Goal: Task Accomplishment & Management: Use online tool/utility

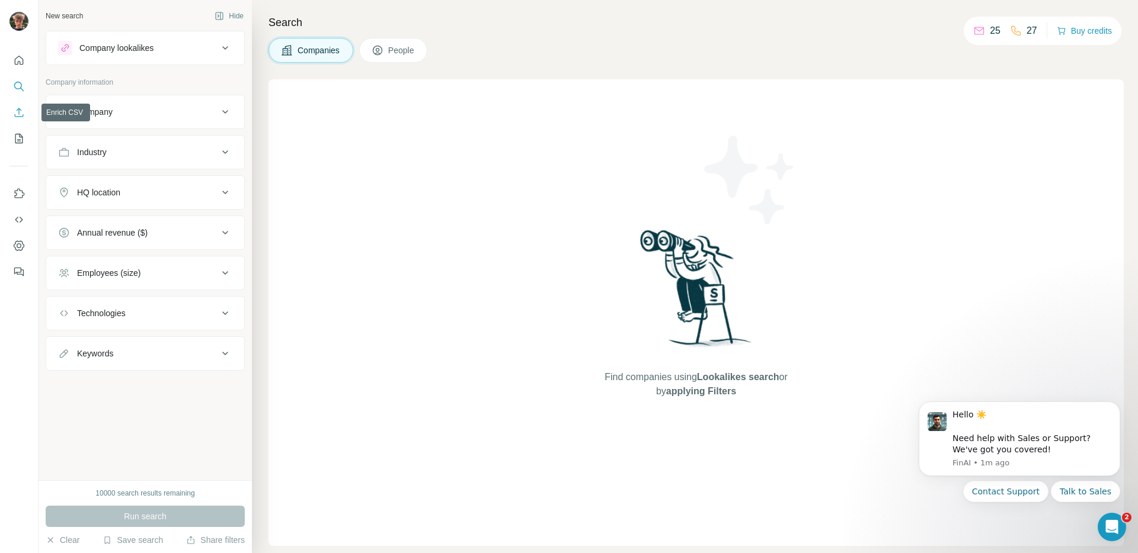
click at [19, 118] on icon "Enrich CSV" at bounding box center [19, 113] width 12 height 12
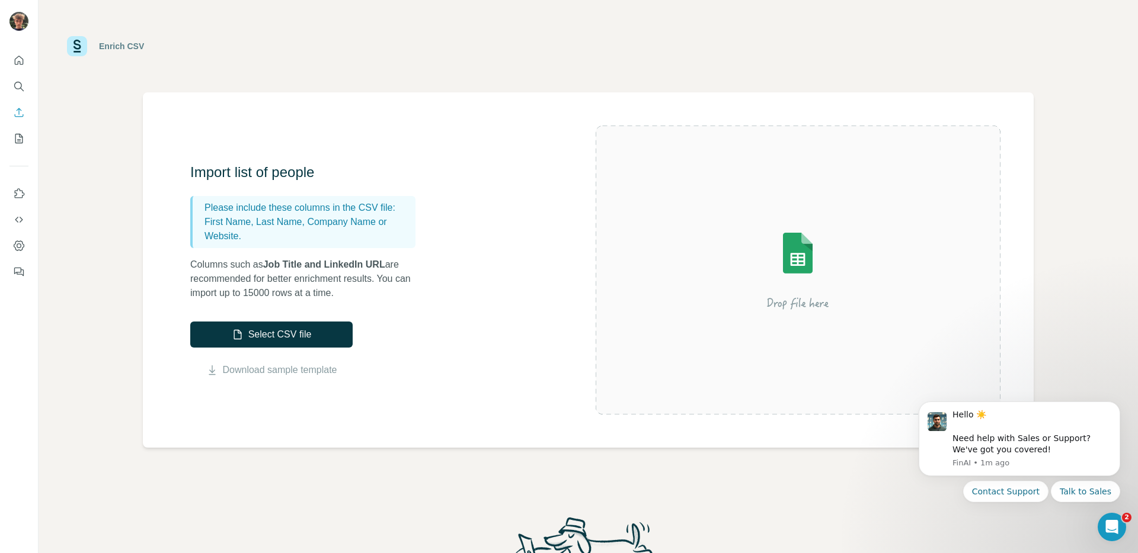
click at [475, 374] on div "Import list of people Please include these columns in the CSV file: First Name,…" at bounding box center [392, 270] width 405 height 215
click at [305, 340] on button "Select CSV file" at bounding box center [271, 335] width 162 height 26
click at [262, 333] on button "Select CSV file" at bounding box center [271, 335] width 162 height 26
click at [295, 339] on button "Select CSV file" at bounding box center [271, 335] width 162 height 26
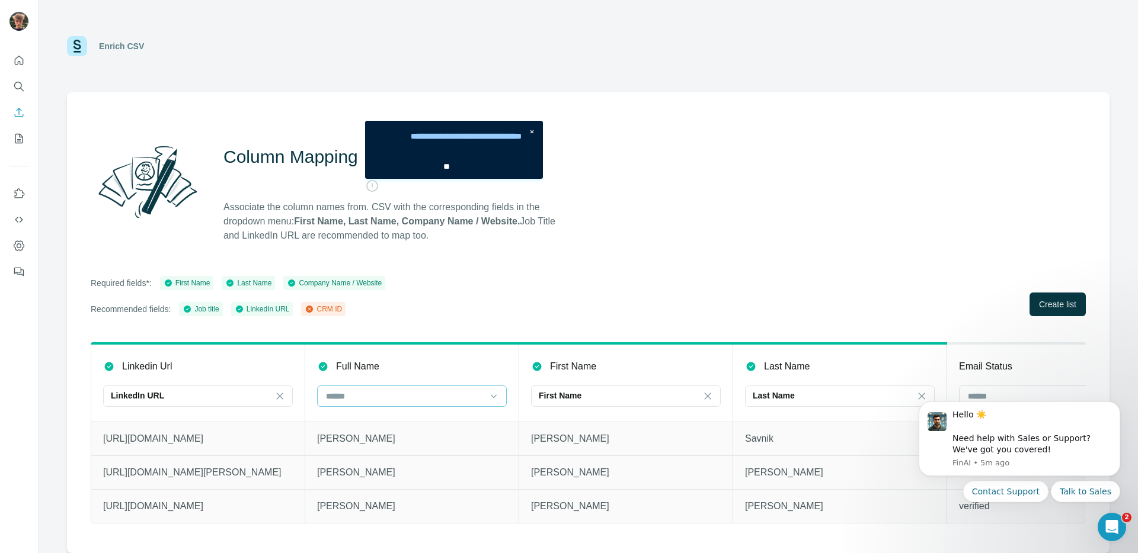
click at [441, 398] on input at bounding box center [405, 396] width 160 height 13
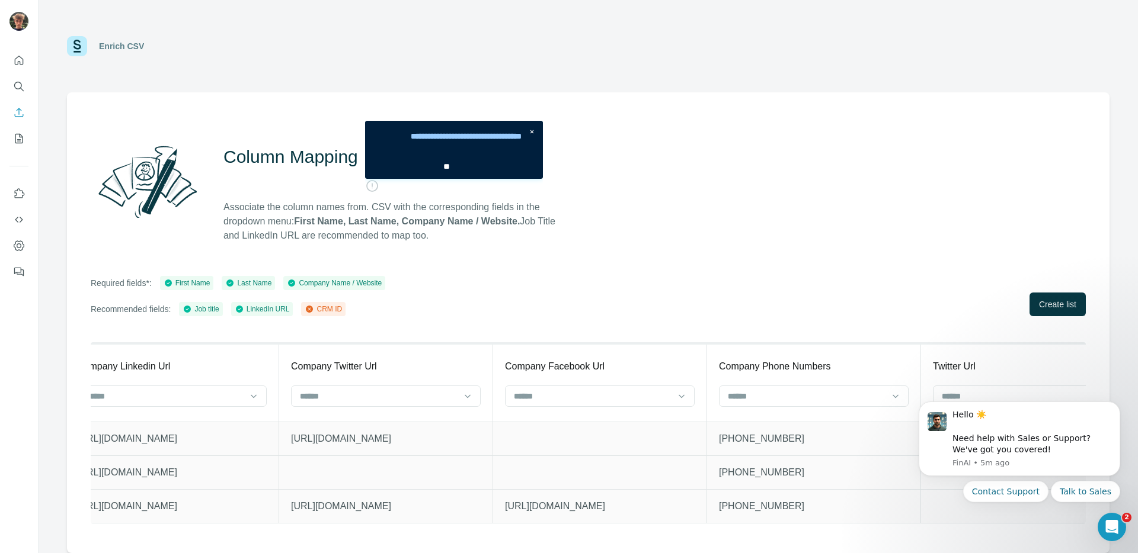
scroll to position [0, 3935]
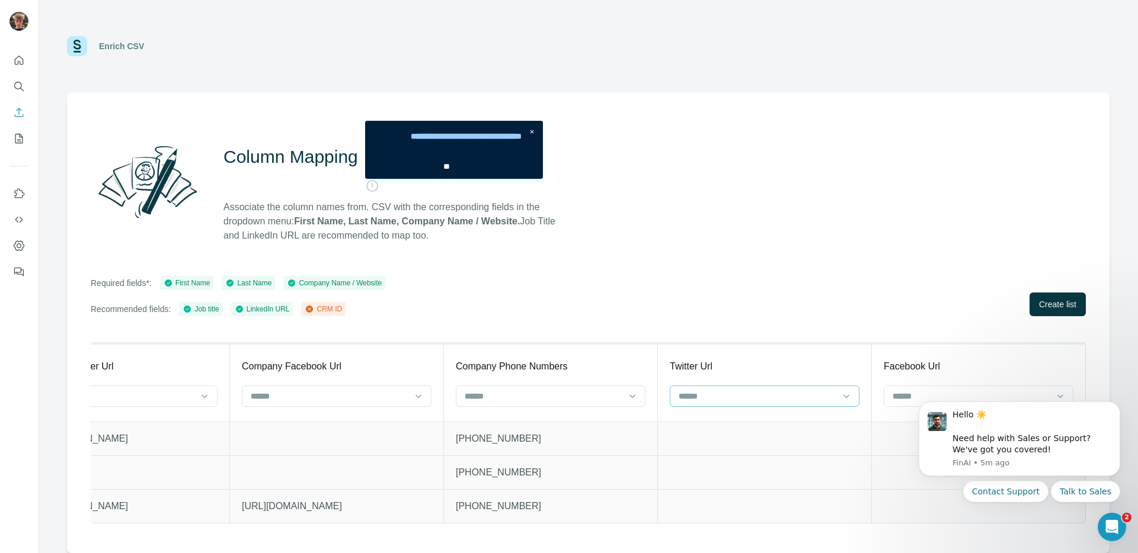
click at [705, 390] on input at bounding box center [757, 396] width 160 height 13
click at [703, 418] on div "CRM ID" at bounding box center [755, 423] width 169 height 12
click at [692, 366] on p "Twitter Url" at bounding box center [710, 367] width 43 height 14
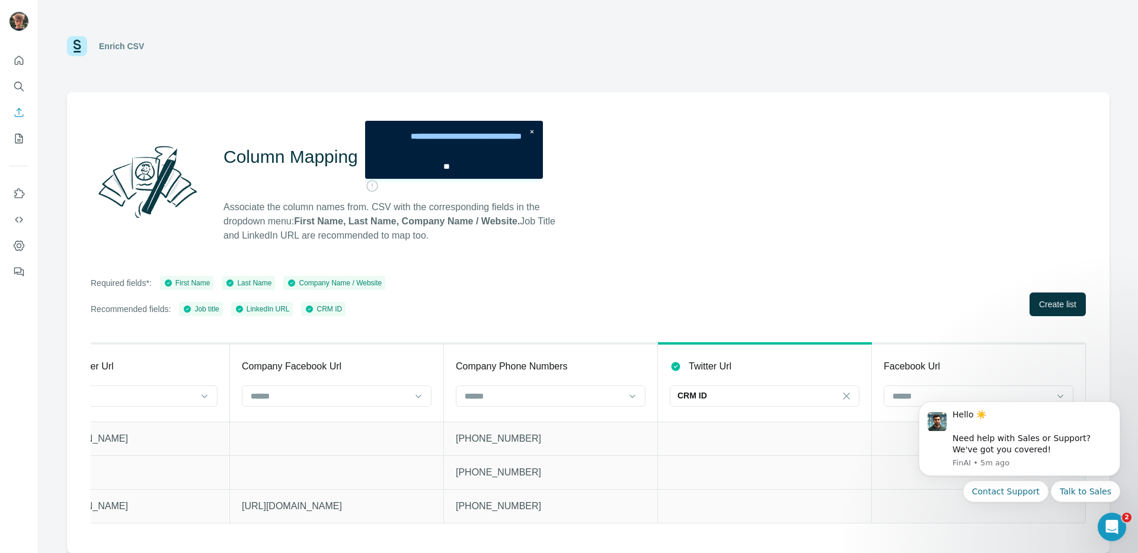
click at [767, 357] on th "Twitter Url CRM ID" at bounding box center [765, 383] width 214 height 78
click at [1112, 526] on icon "Open Intercom Messenger" at bounding box center [1110, 526] width 20 height 20
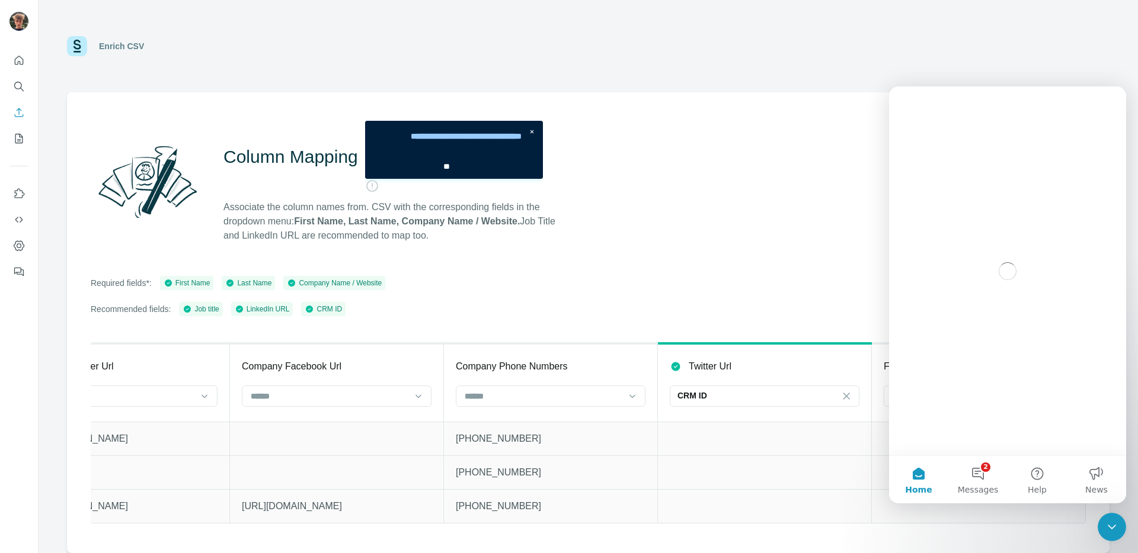
scroll to position [0, 0]
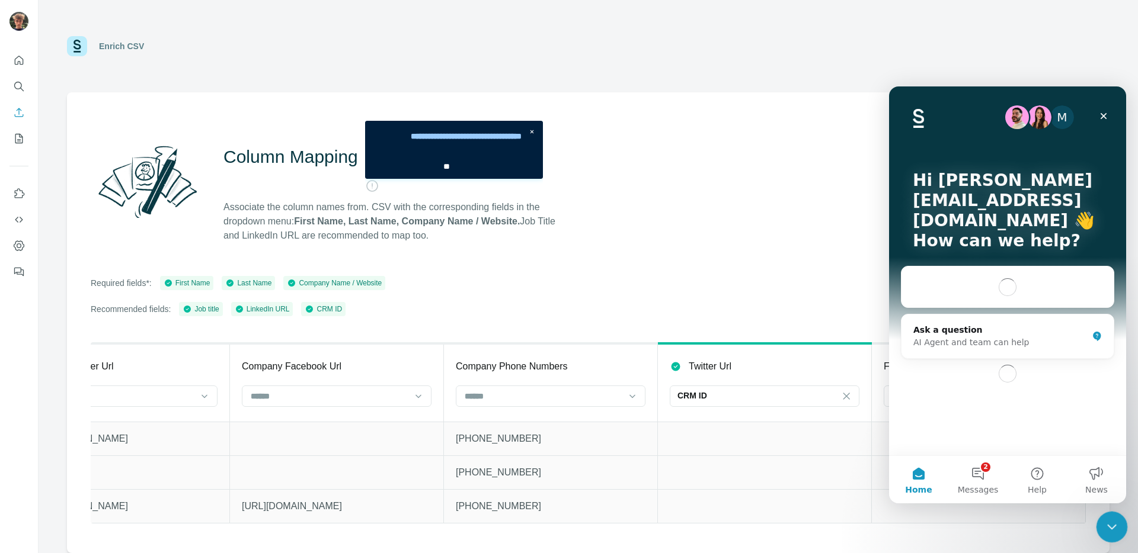
drag, startPoint x: 1106, startPoint y: 525, endPoint x: 1816, endPoint y: 915, distance: 809.9
click at [1106, 525] on icon "Close Intercom Messenger" at bounding box center [1110, 525] width 14 height 14
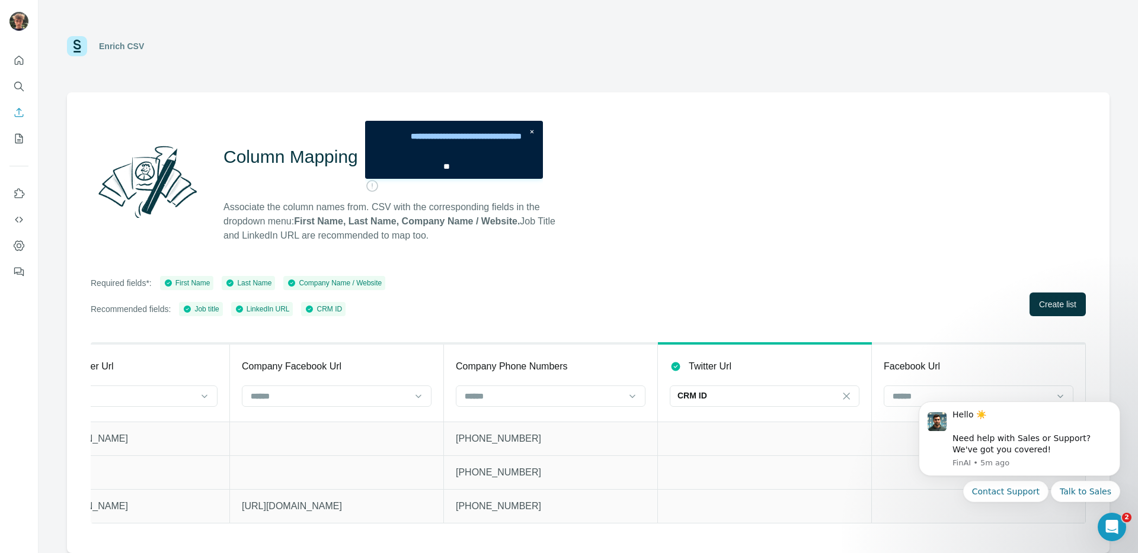
click at [633, 271] on div "Column Mapping Associate the column names from. CSV with the corresponding fiel…" at bounding box center [588, 322] width 1042 height 461
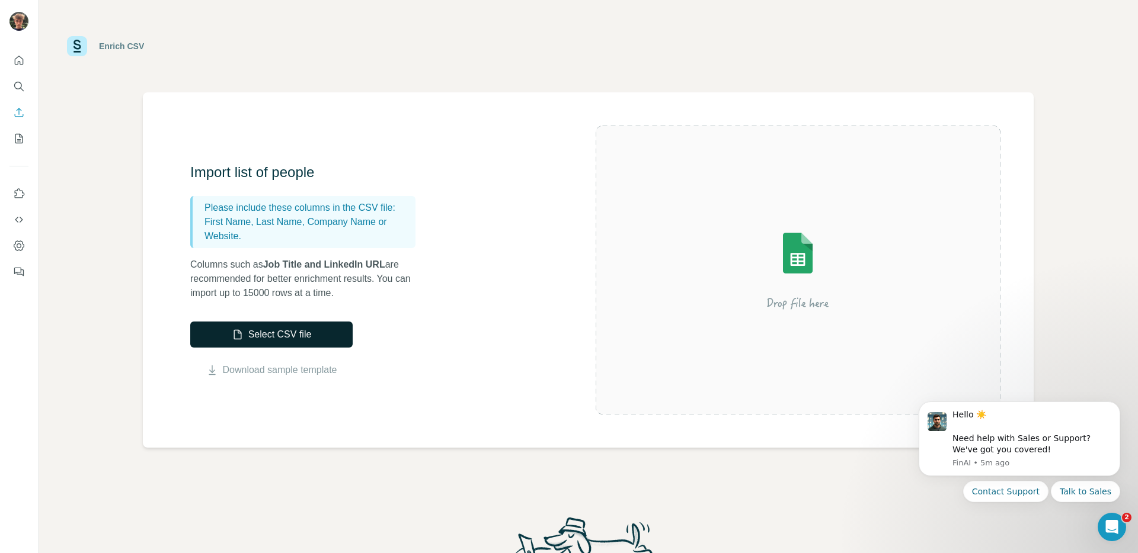
click at [299, 322] on button "Select CSV file" at bounding box center [271, 335] width 162 height 26
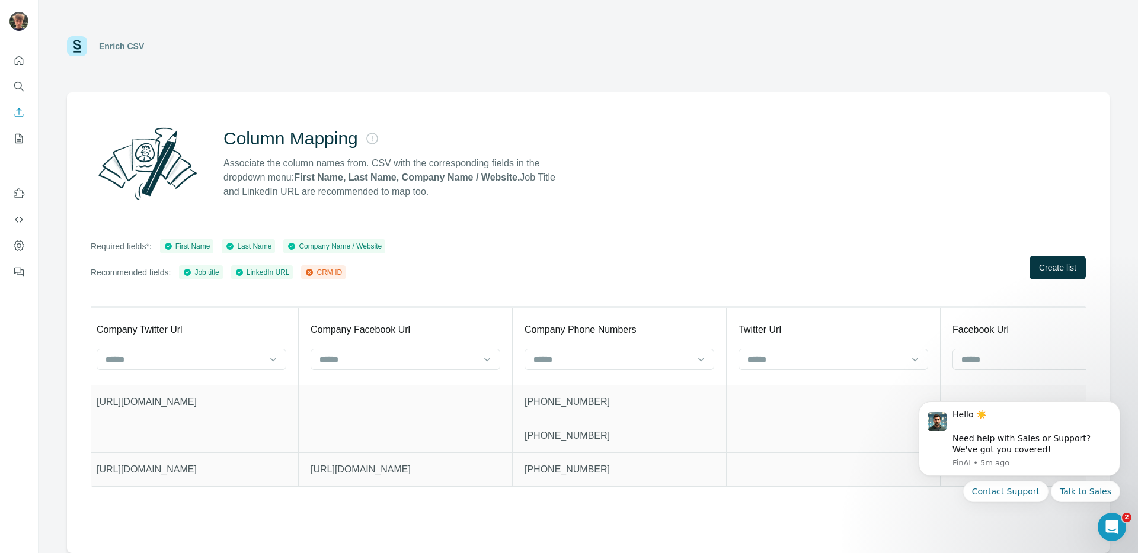
scroll to position [0, 3926]
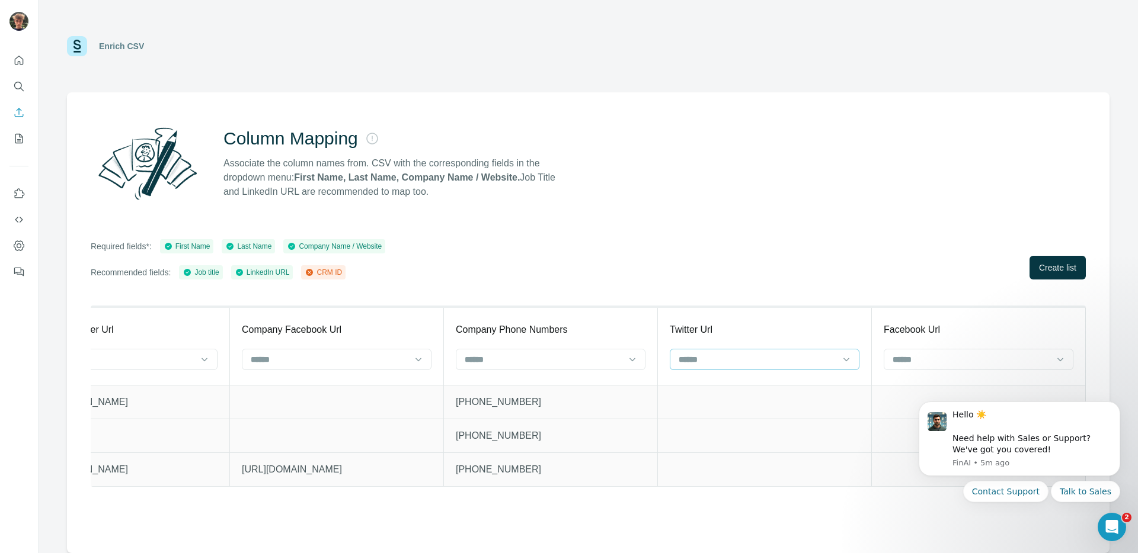
click at [730, 355] on input at bounding box center [757, 359] width 160 height 13
click at [702, 377] on div "CRM ID" at bounding box center [765, 386] width 184 height 21
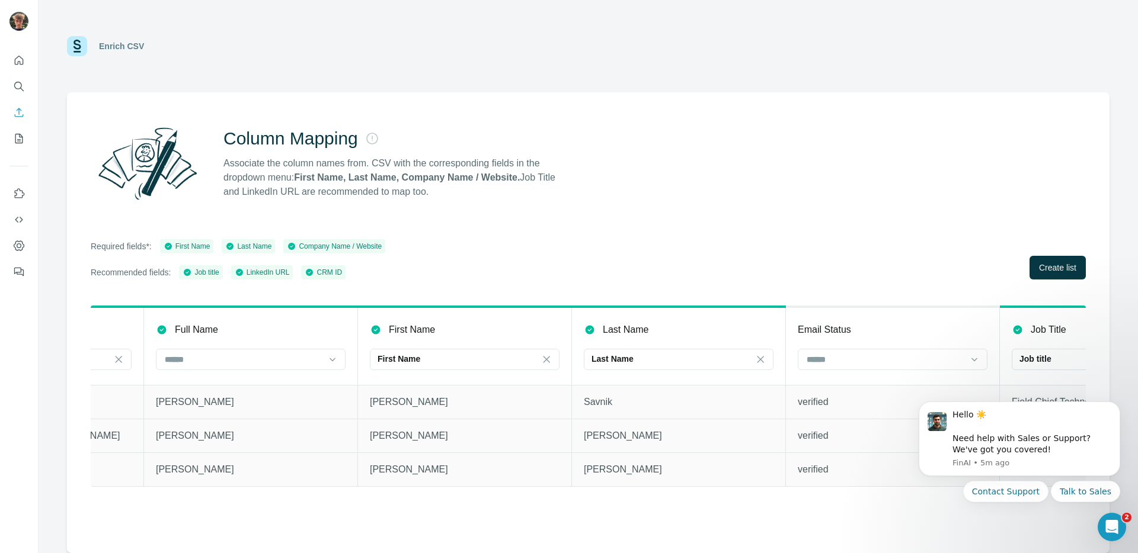
scroll to position [0, 0]
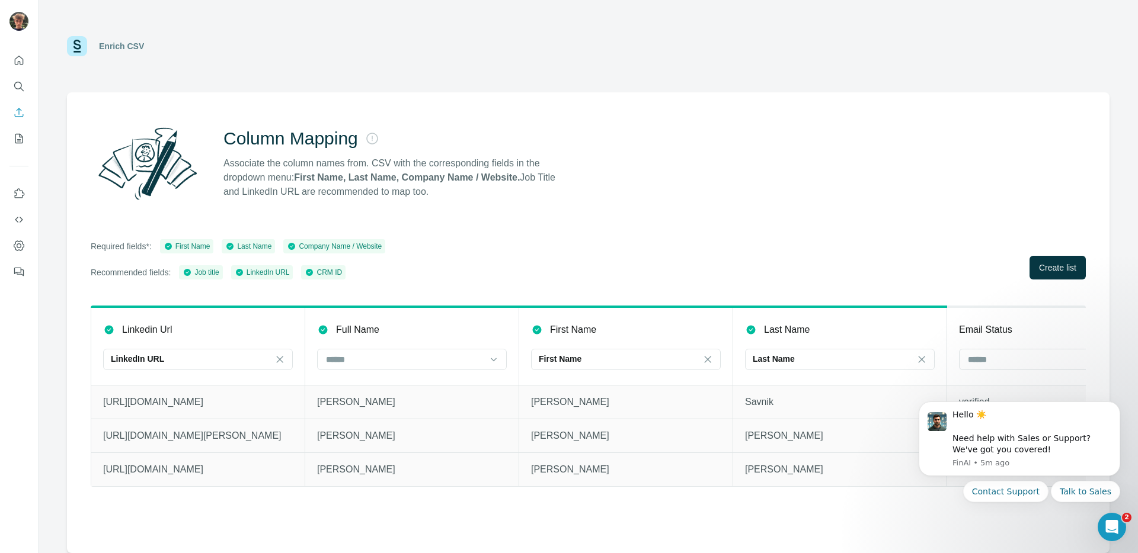
click at [1057, 280] on div "Column Mapping Associate the column names from. CSV with the corresponding fiel…" at bounding box center [588, 322] width 1042 height 461
click at [1057, 276] on button "Create list" at bounding box center [1057, 268] width 56 height 24
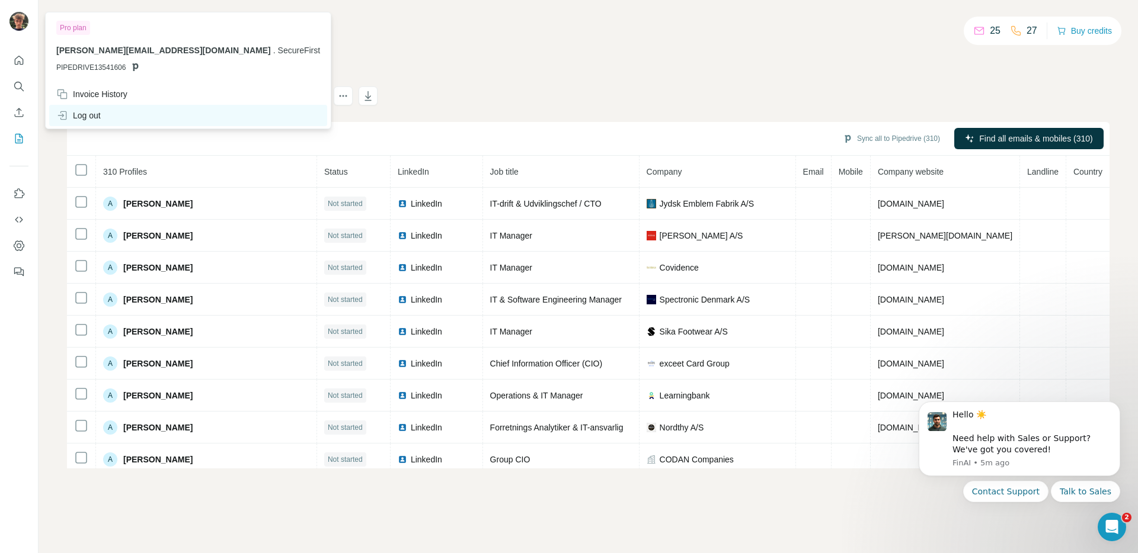
click at [92, 111] on div "Log out" at bounding box center [78, 116] width 44 height 12
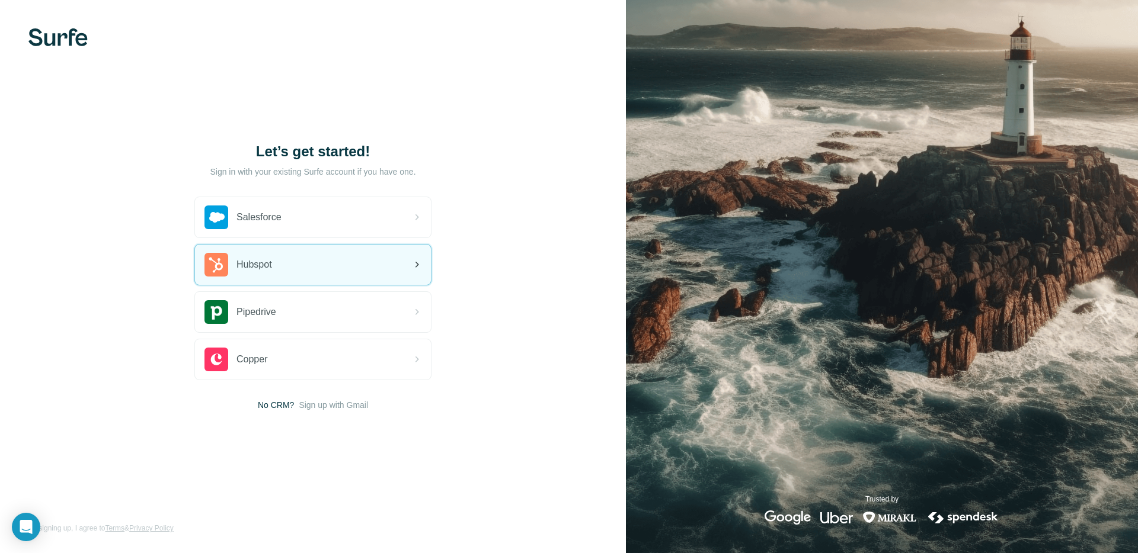
click at [343, 269] on div "Hubspot" at bounding box center [313, 265] width 236 height 40
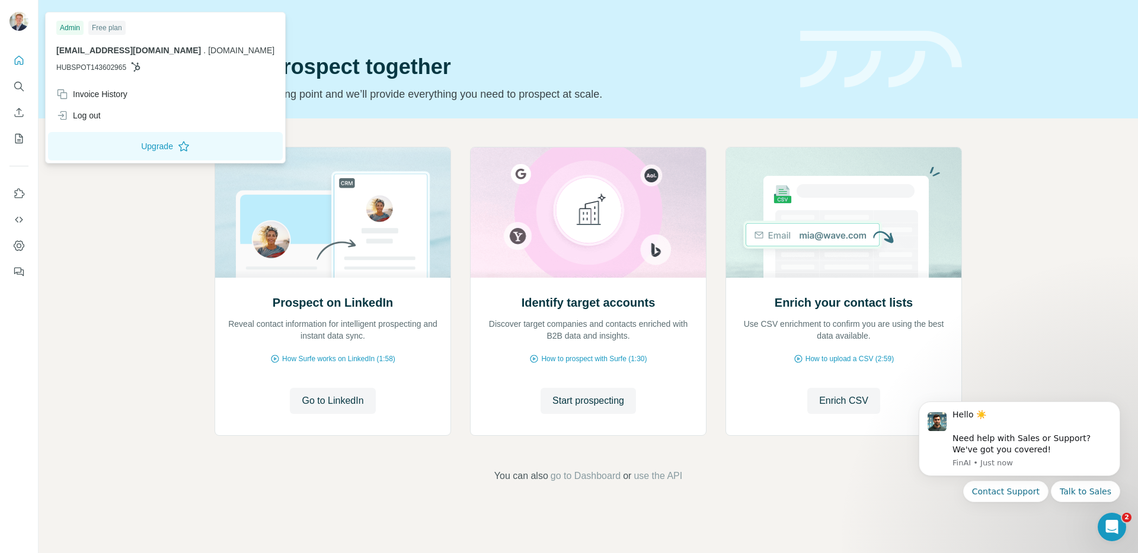
click at [20, 27] on img at bounding box center [18, 21] width 19 height 19
click at [14, 139] on icon "My lists" at bounding box center [19, 139] width 12 height 12
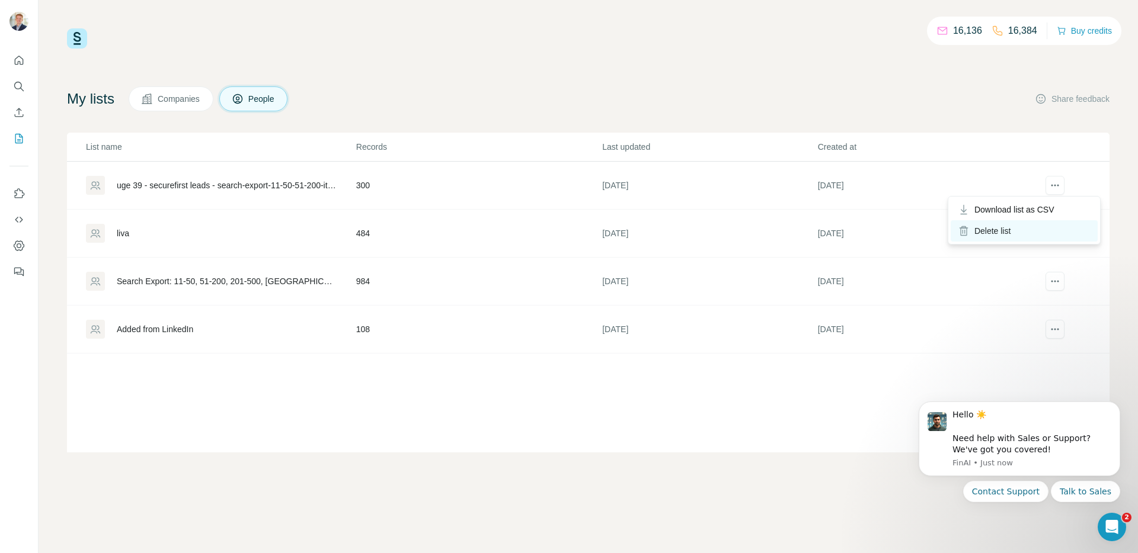
click at [1004, 229] on div "Delete list" at bounding box center [1023, 230] width 147 height 21
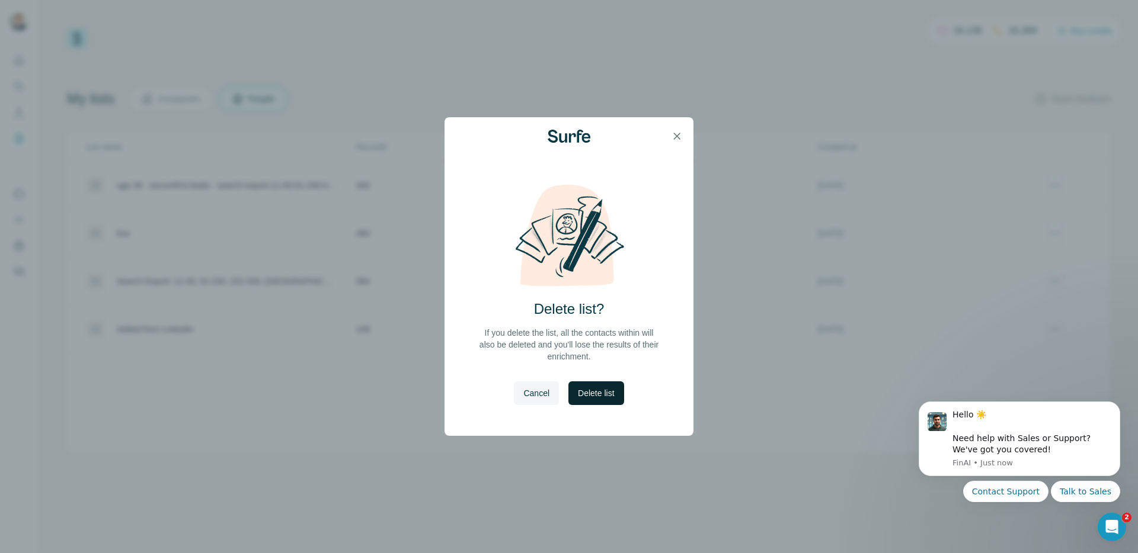
click at [587, 399] on span "Delete list" at bounding box center [596, 394] width 36 height 12
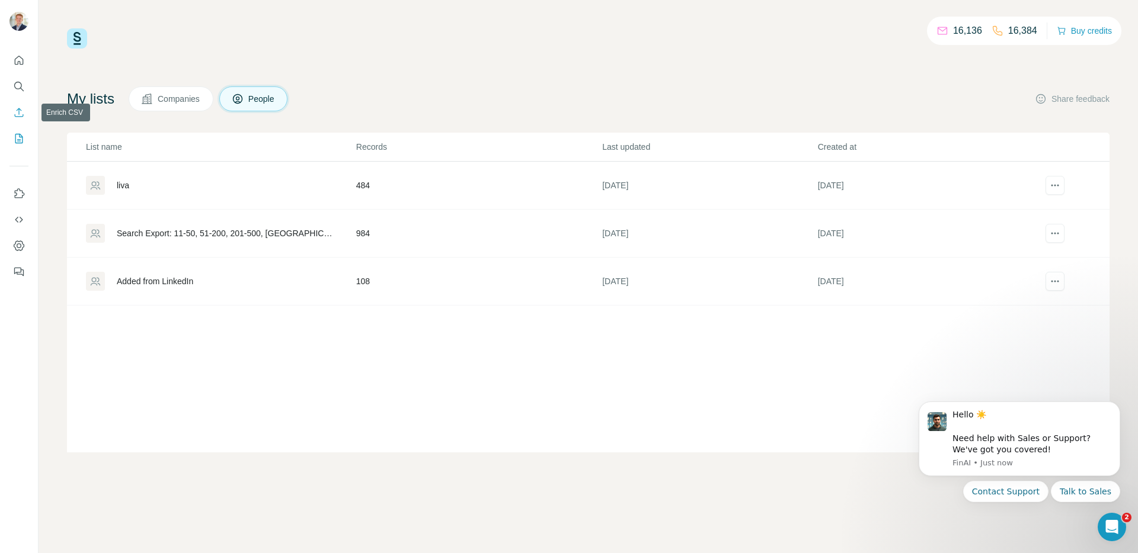
click at [25, 109] on button "Enrich CSV" at bounding box center [18, 112] width 19 height 21
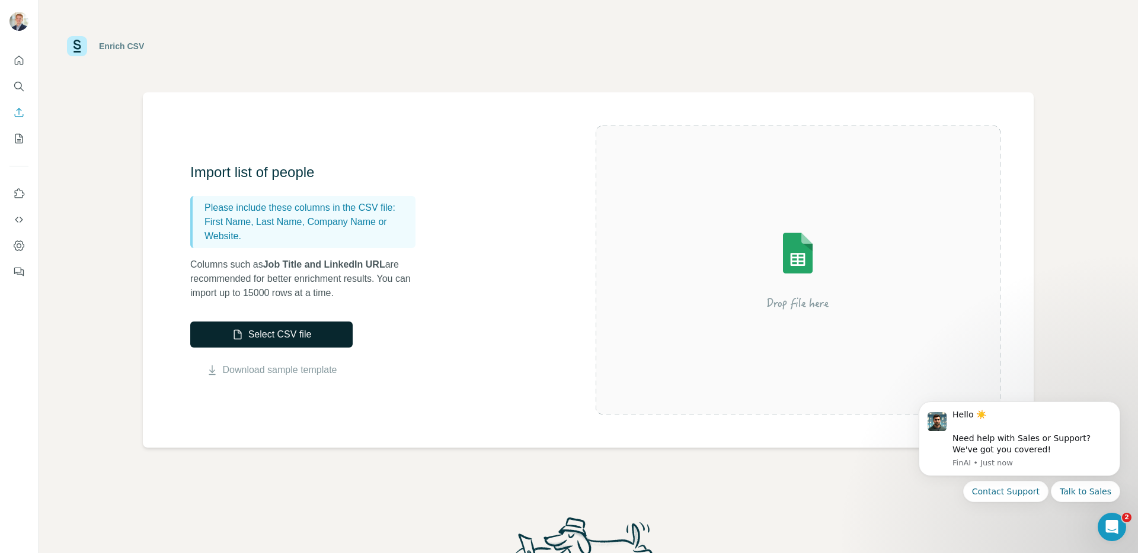
click at [283, 332] on button "Select CSV file" at bounding box center [271, 335] width 162 height 26
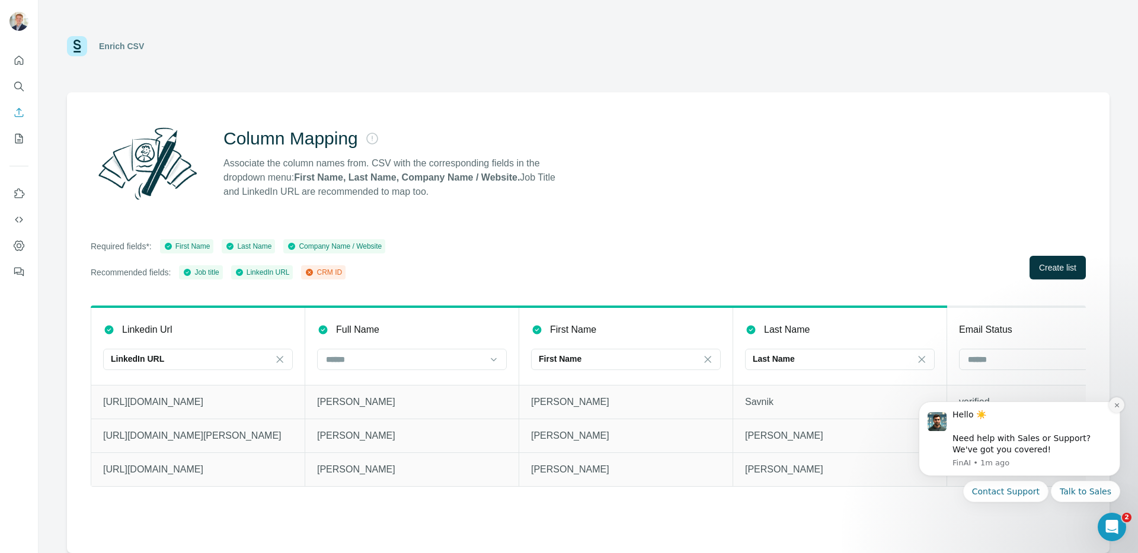
click at [1116, 403] on icon "Dismiss notification" at bounding box center [1116, 405] width 7 height 7
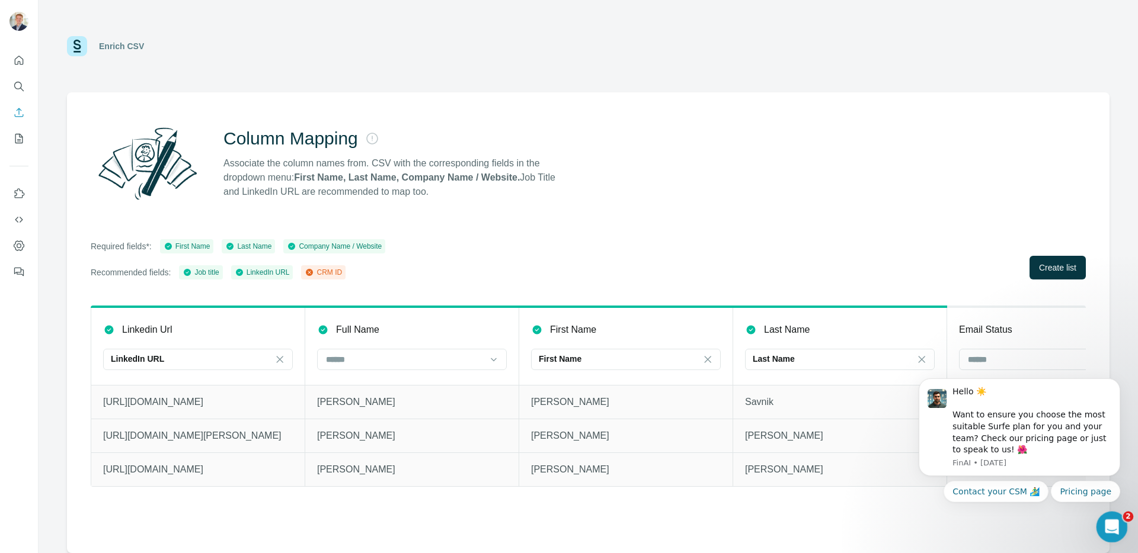
click at [1124, 534] on div "Open Intercom Messenger" at bounding box center [1110, 525] width 28 height 28
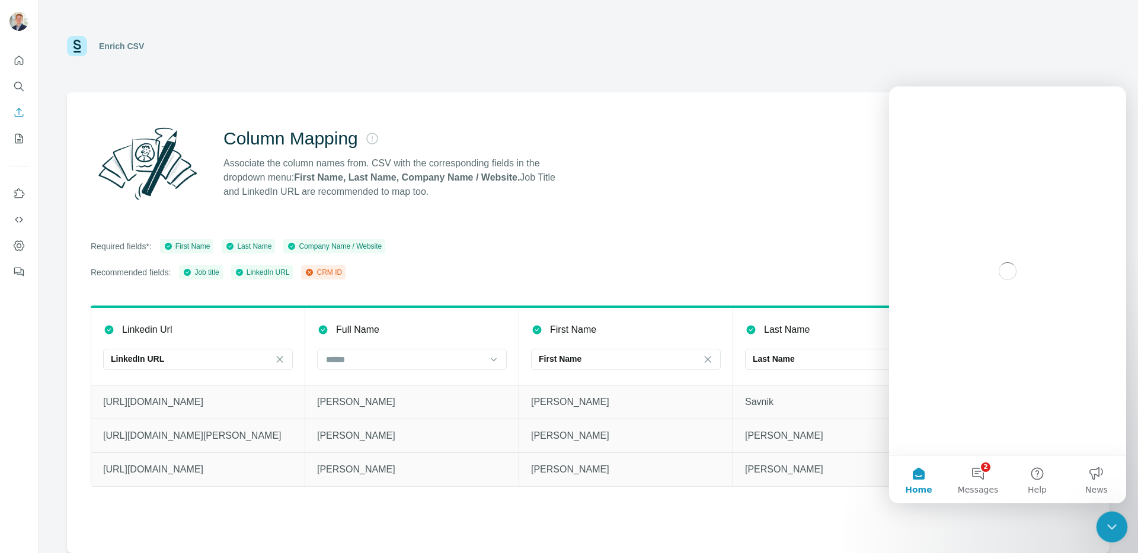
click at [1119, 528] on div "Close Intercom Messenger" at bounding box center [1110, 525] width 28 height 28
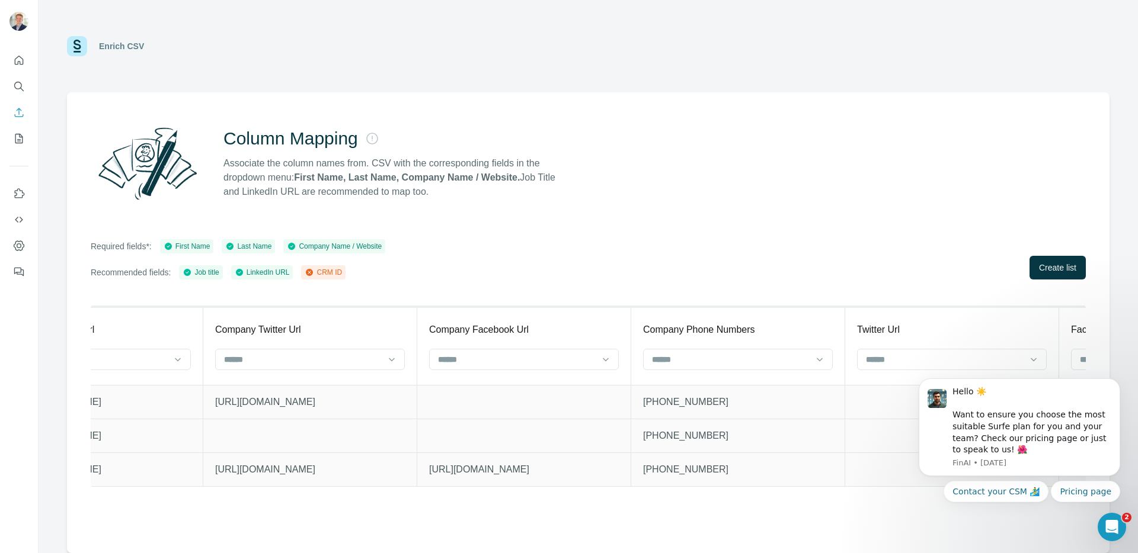
scroll to position [0, 3926]
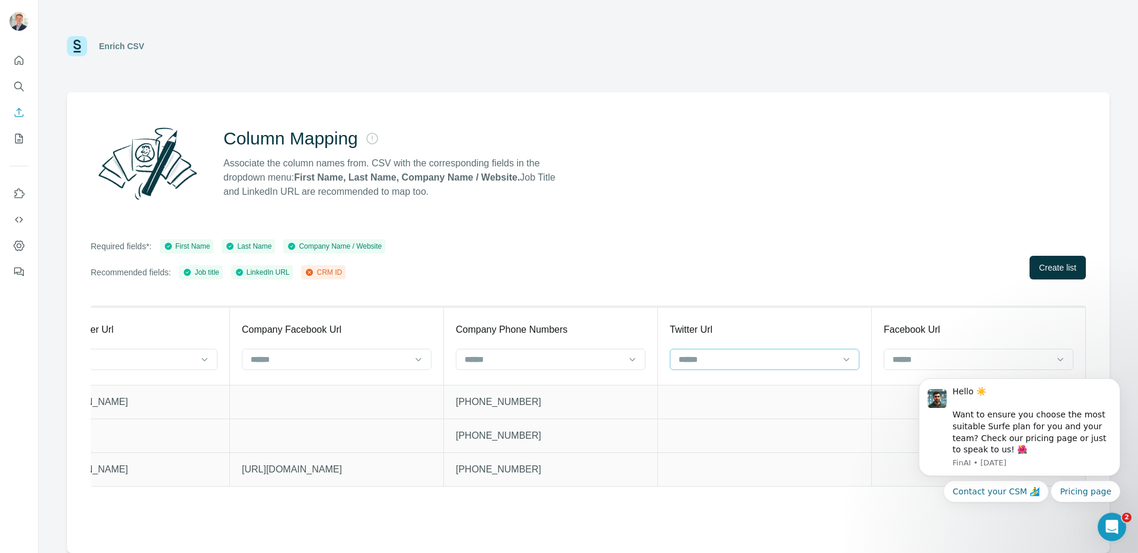
click at [738, 364] on input at bounding box center [757, 359] width 160 height 13
click at [719, 380] on div "CRM ID" at bounding box center [764, 386] width 169 height 12
click at [1052, 268] on span "Create list" at bounding box center [1057, 268] width 37 height 12
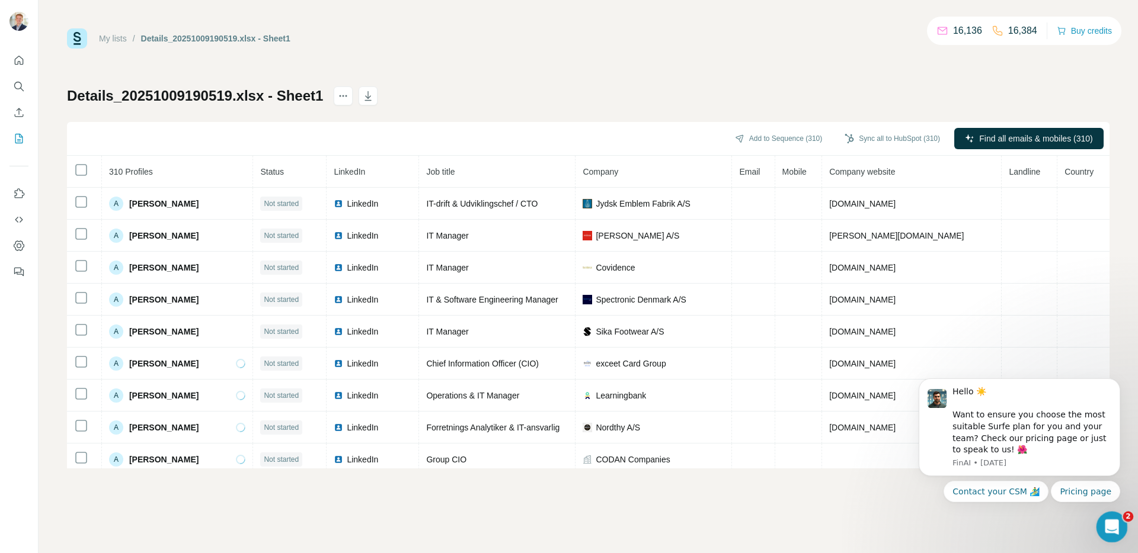
click at [1102, 519] on div "Open Intercom Messenger" at bounding box center [1109, 525] width 39 height 39
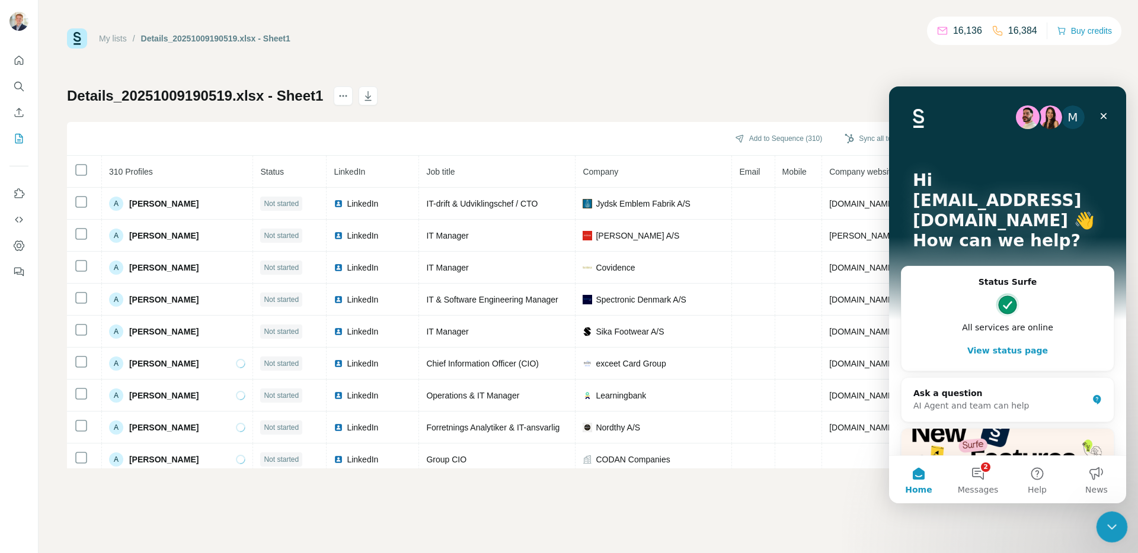
click at [1103, 519] on div "Close Intercom Messenger" at bounding box center [1110, 525] width 28 height 28
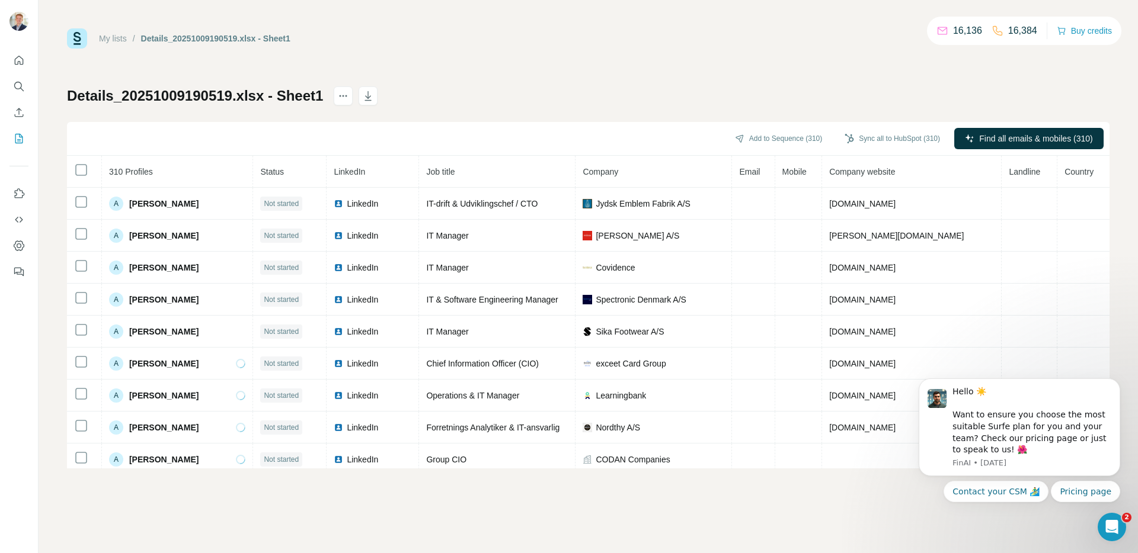
click at [833, 504] on div "My lists / Details_20251009190519.xlsx - Sheet1 16,136 16,384 Buy credits Detai…" at bounding box center [588, 276] width 1099 height 553
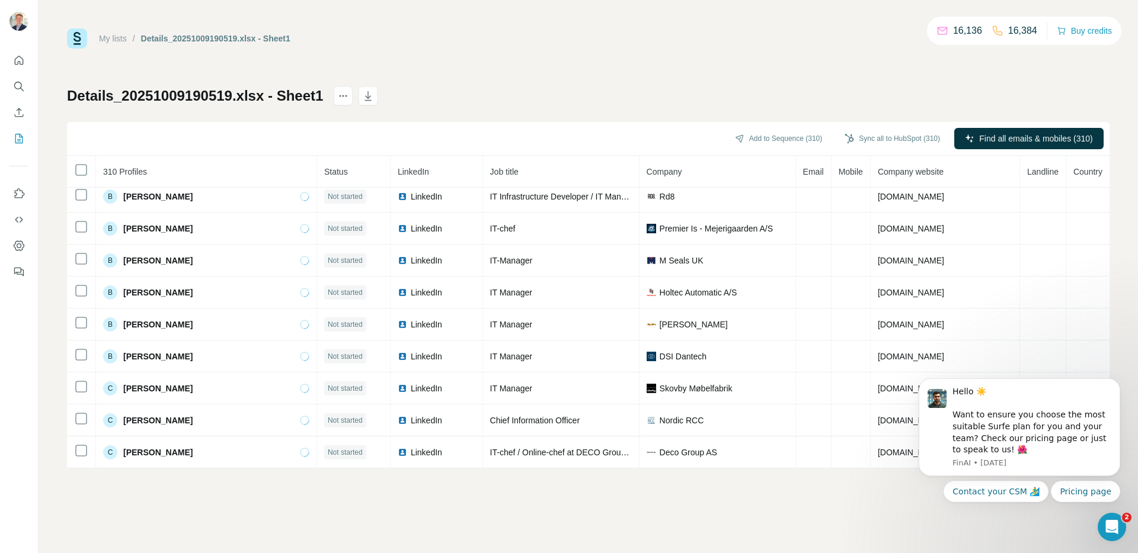
scroll to position [1319, 0]
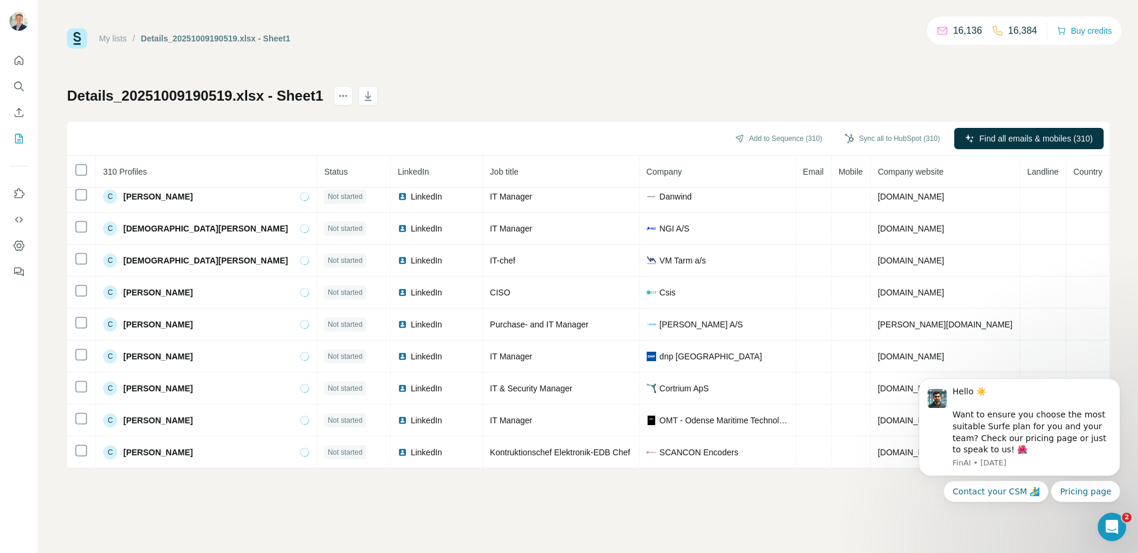
click at [635, 82] on div "My lists / Details_20251009190519.xlsx - Sheet1 16,136 16,384 Buy credits Detai…" at bounding box center [588, 248] width 1042 height 440
click at [1020, 140] on span "Find all emails & mobiles (310)" at bounding box center [1035, 139] width 113 height 12
click at [852, 72] on div "My lists / Details_20251009190519.xlsx - Sheet1 16,136 16,384 Buy credits Detai…" at bounding box center [588, 248] width 1042 height 440
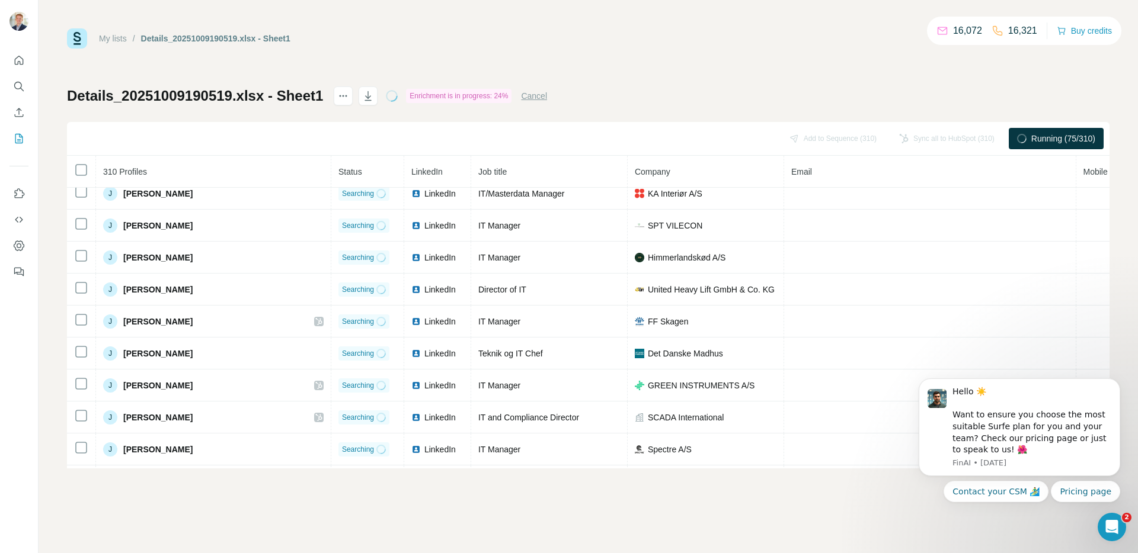
scroll to position [3757, 0]
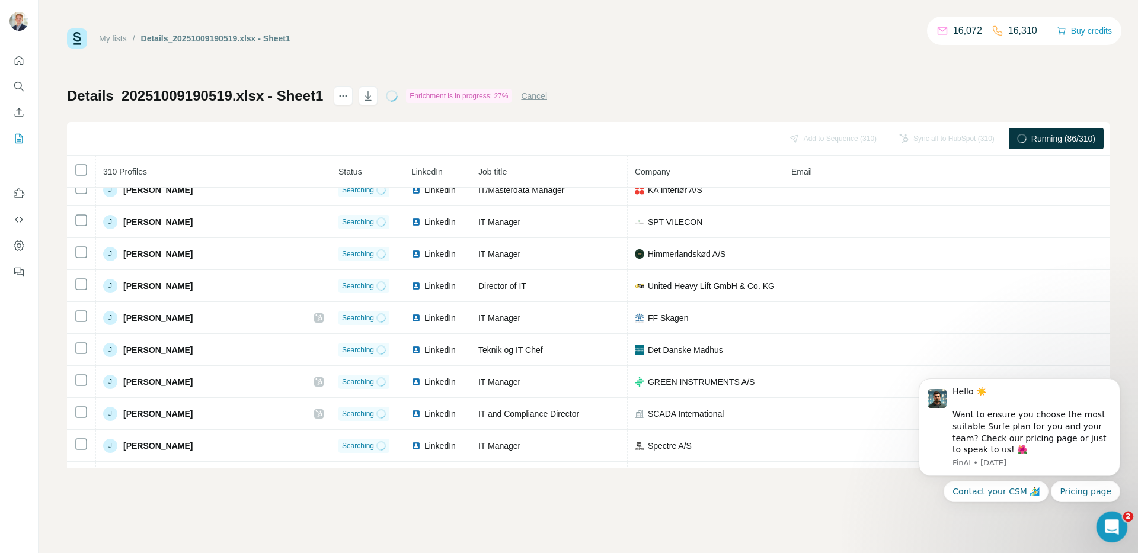
click at [1121, 533] on div "Open Intercom Messenger" at bounding box center [1109, 525] width 39 height 39
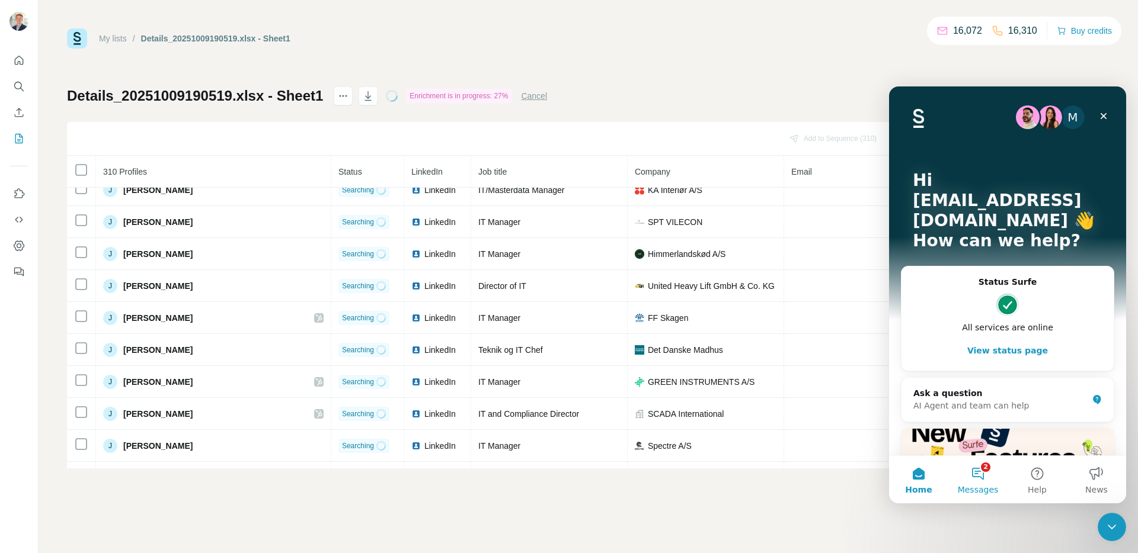
click at [981, 477] on button "2 Messages" at bounding box center [977, 479] width 59 height 47
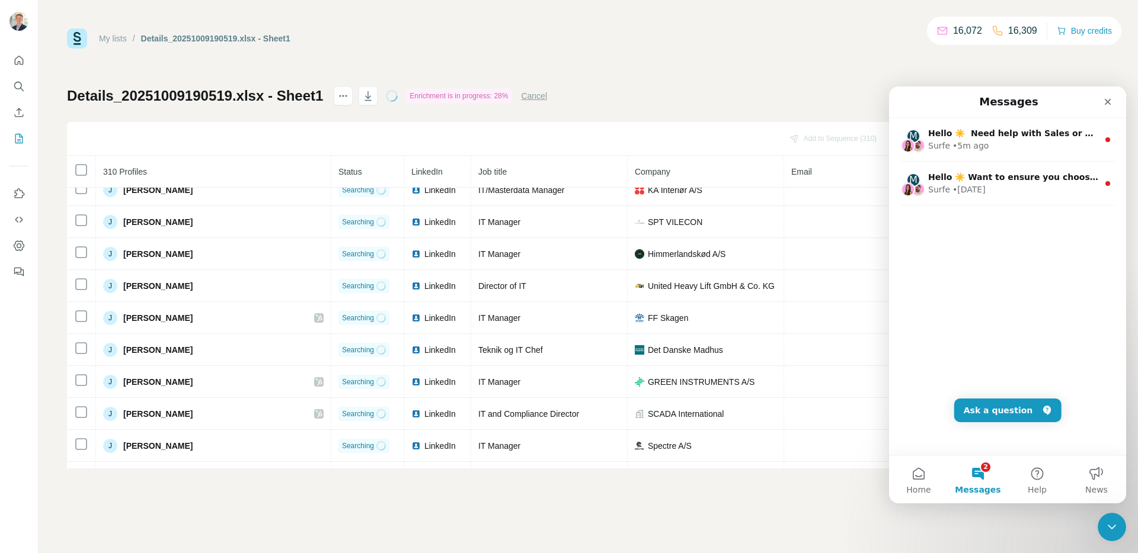
click at [1128, 534] on div "My lists / Details_20251009190519.xlsx - Sheet1 16,072 16,309 Buy credits Detai…" at bounding box center [588, 276] width 1099 height 553
click at [1108, 526] on icon "Close Intercom Messenger" at bounding box center [1110, 525] width 14 height 14
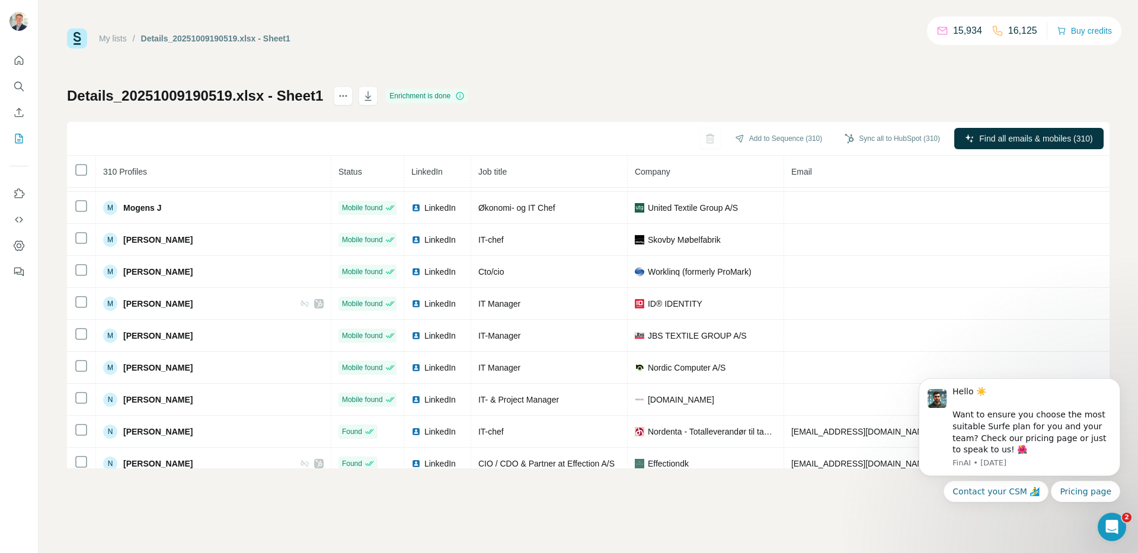
scroll to position [6765, 0]
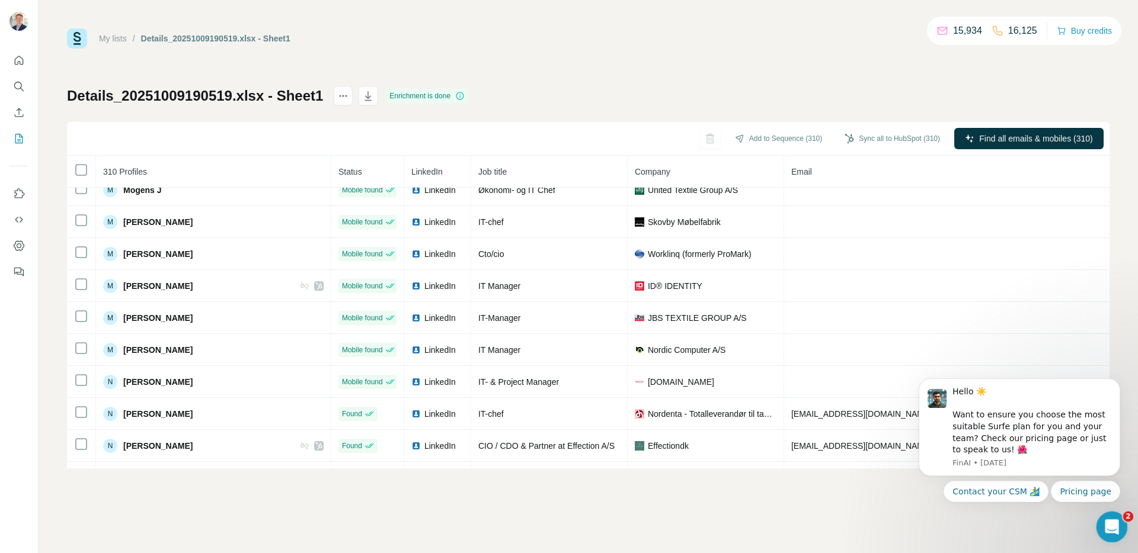
click at [1110, 527] on icon "Open Intercom Messenger" at bounding box center [1110, 526] width 20 height 20
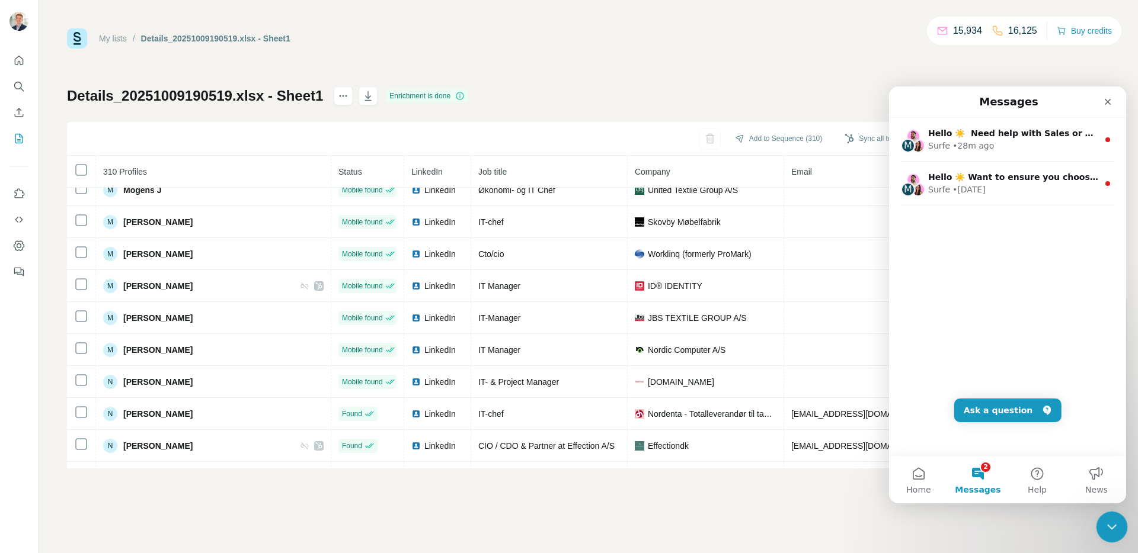
drag, startPoint x: 1106, startPoint y: 531, endPoint x: 2185, endPoint y: 1031, distance: 1189.3
click at [1105, 532] on icon "Close Intercom Messenger" at bounding box center [1110, 525] width 14 height 14
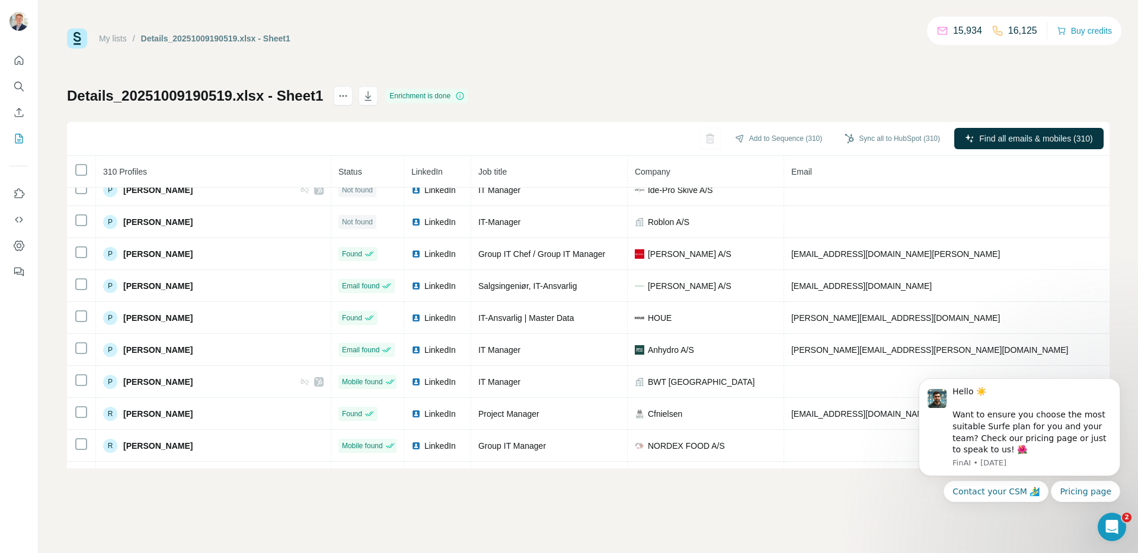
scroll to position [8045, 0]
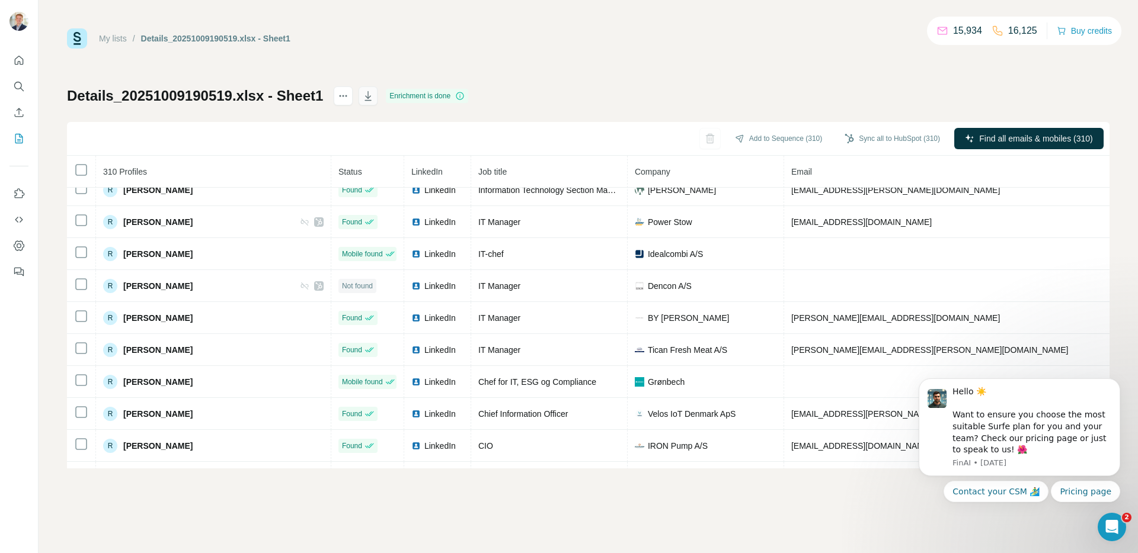
click at [364, 94] on icon "button" at bounding box center [368, 96] width 12 height 12
